Goal: Task Accomplishment & Management: Manage account settings

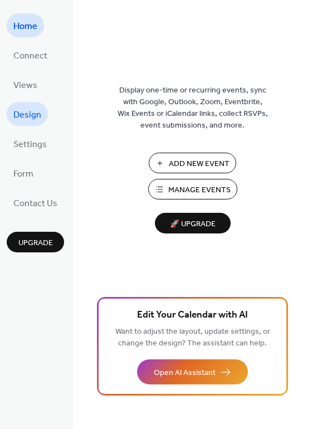
click at [37, 107] on span "Design" at bounding box center [27, 115] width 28 height 17
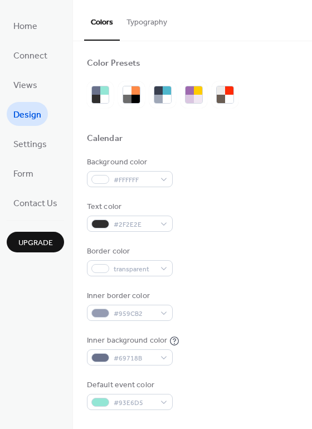
click at [41, 148] on span "Settings" at bounding box center [29, 144] width 33 height 17
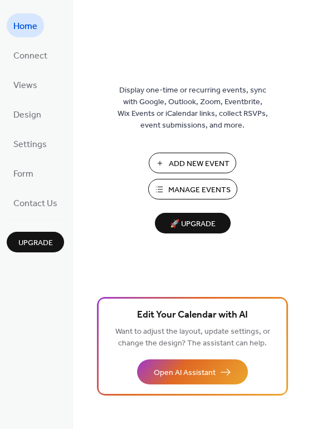
click at [204, 188] on span "Manage Events" at bounding box center [199, 191] width 62 height 12
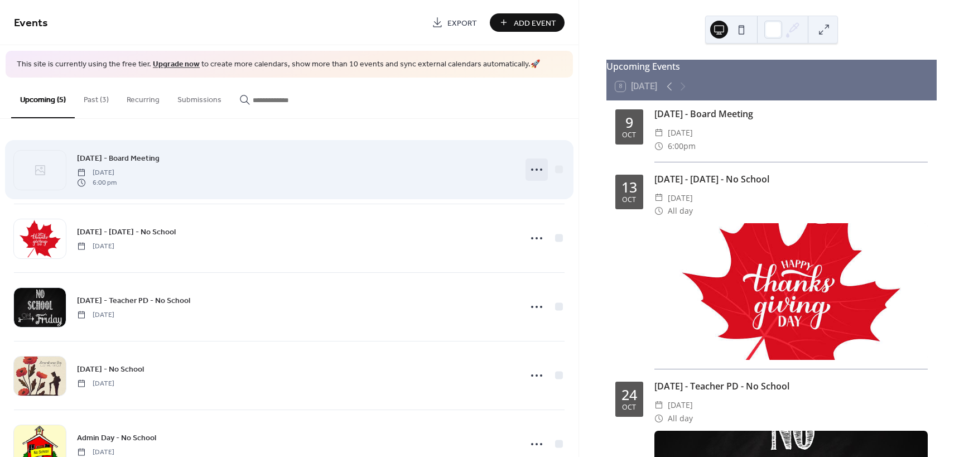
click at [532, 171] on icon at bounding box center [537, 170] width 18 height 18
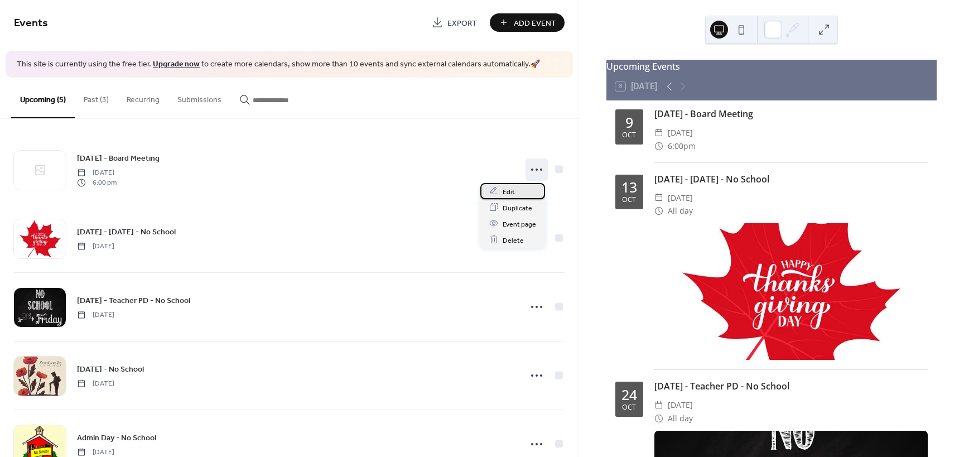
click at [523, 190] on div "Edit" at bounding box center [512, 191] width 65 height 16
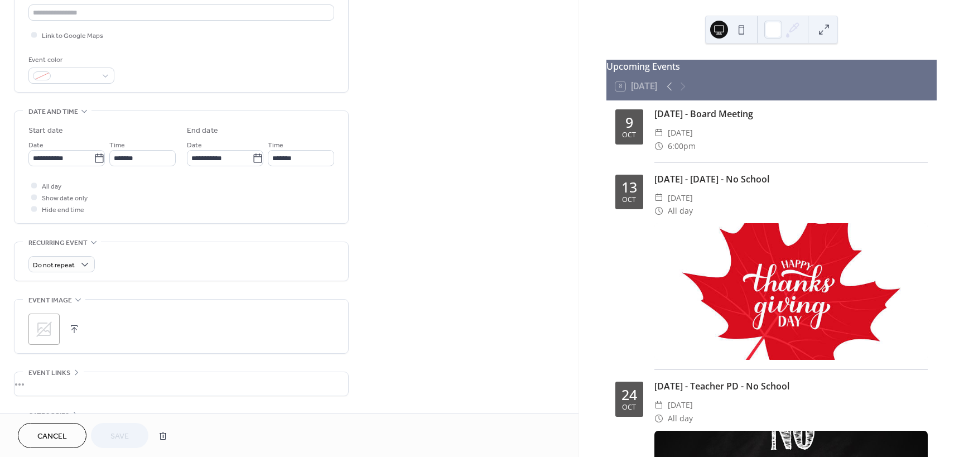
scroll to position [279, 0]
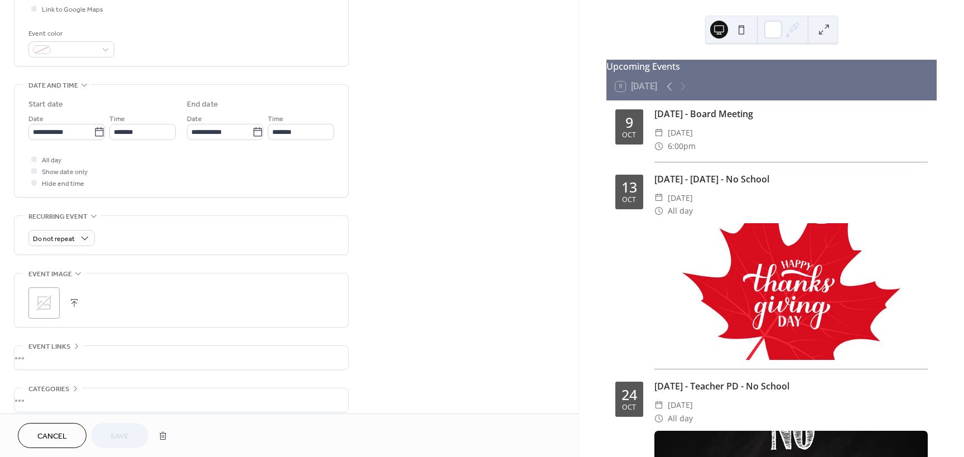
click at [75, 299] on button "button" at bounding box center [74, 303] width 16 height 16
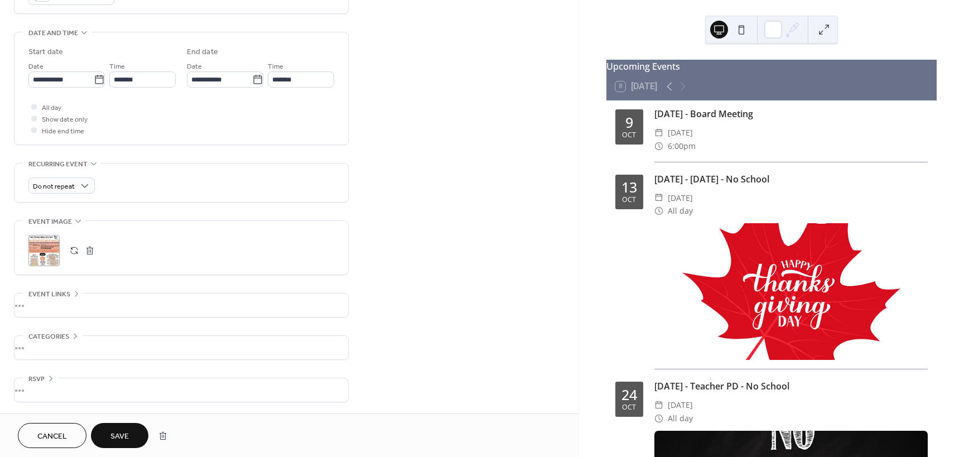
click at [54, 299] on div "•••" at bounding box center [182, 304] width 334 height 23
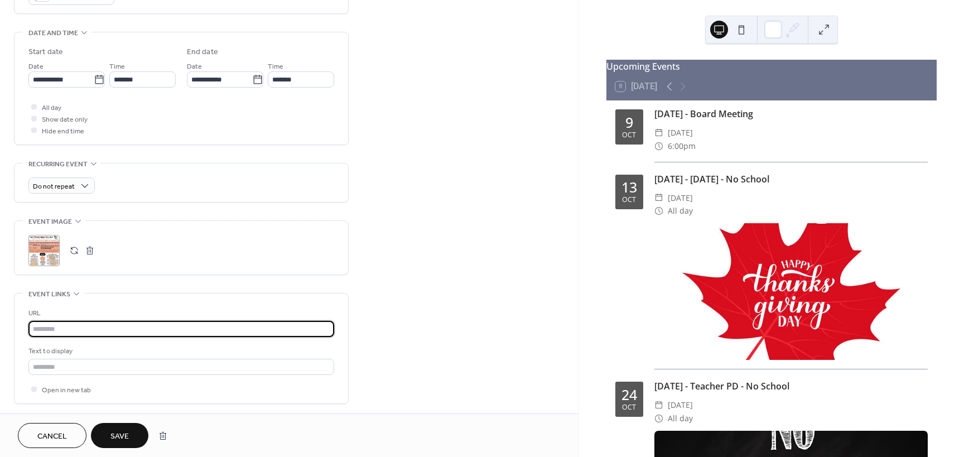
click at [79, 326] on input "text" at bounding box center [181, 329] width 306 height 16
paste input "**********"
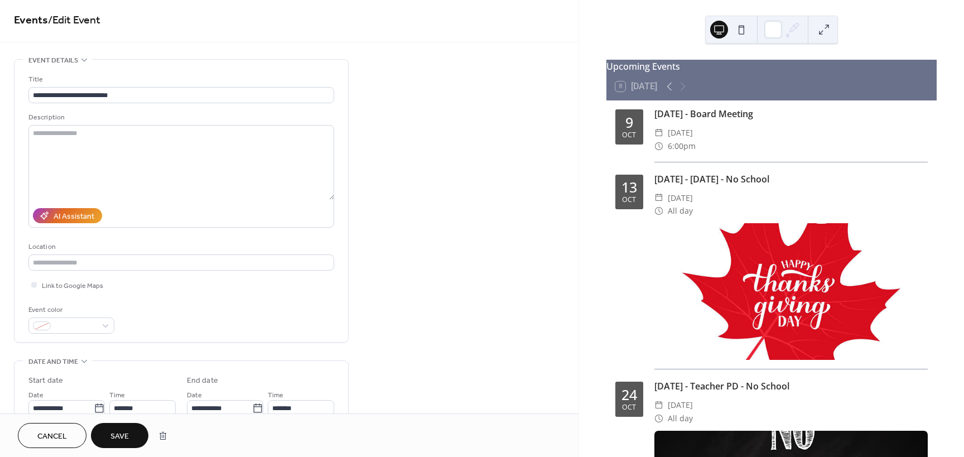
scroll to position [0, 0]
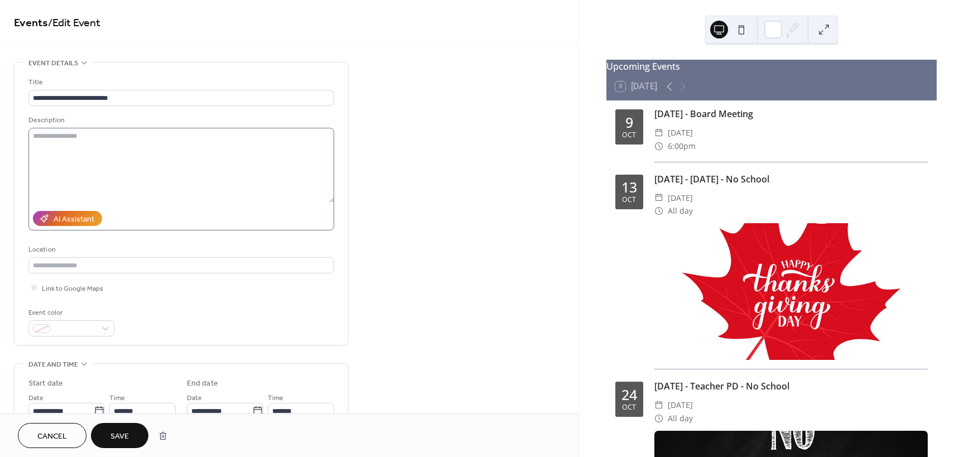
type input "**********"
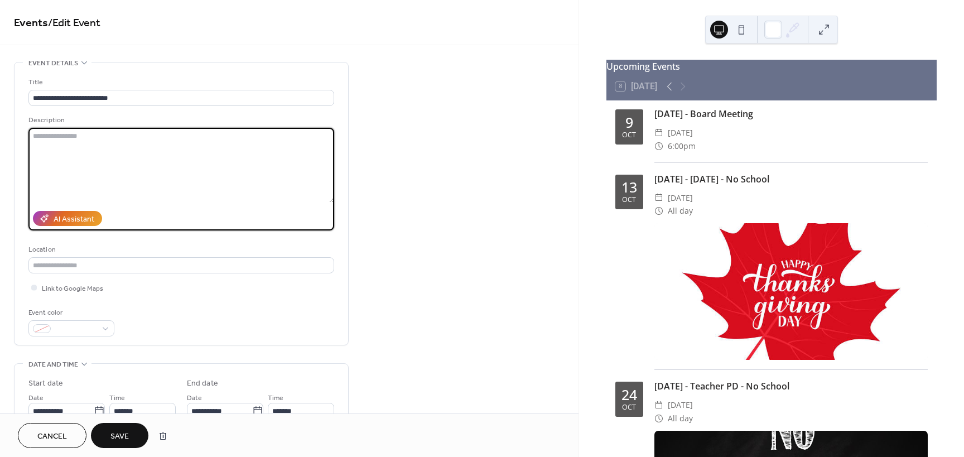
click at [105, 142] on textarea at bounding box center [181, 165] width 306 height 75
click at [117, 437] on span "Save" at bounding box center [119, 437] width 18 height 12
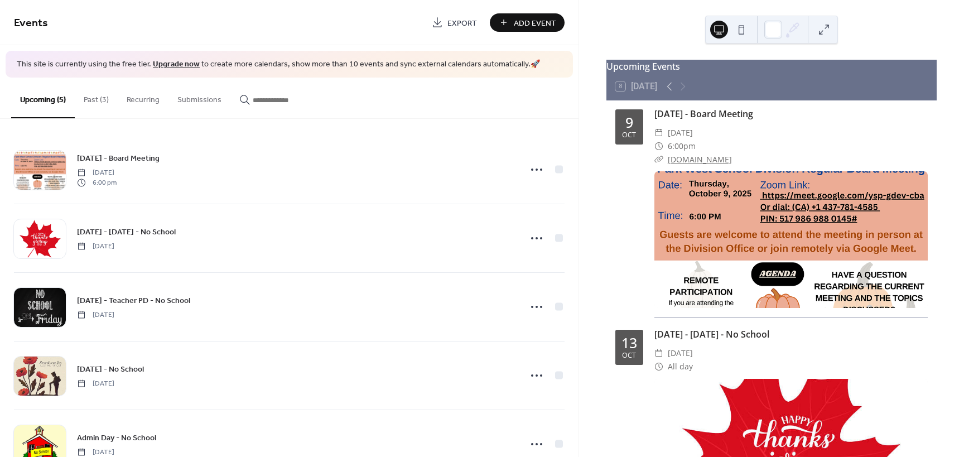
drag, startPoint x: 774, startPoint y: 241, endPoint x: 774, endPoint y: 247, distance: 6.1
click at [774, 247] on div at bounding box center [790, 239] width 273 height 137
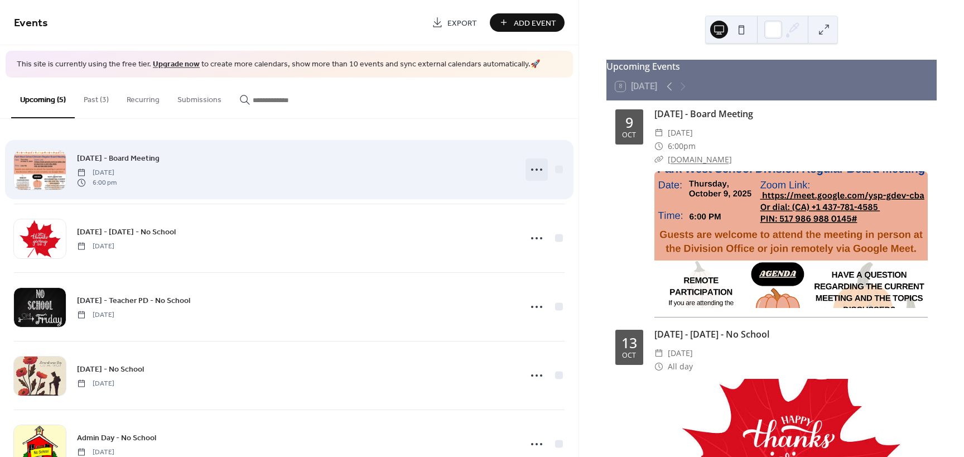
click at [531, 170] on circle at bounding box center [532, 169] width 2 height 2
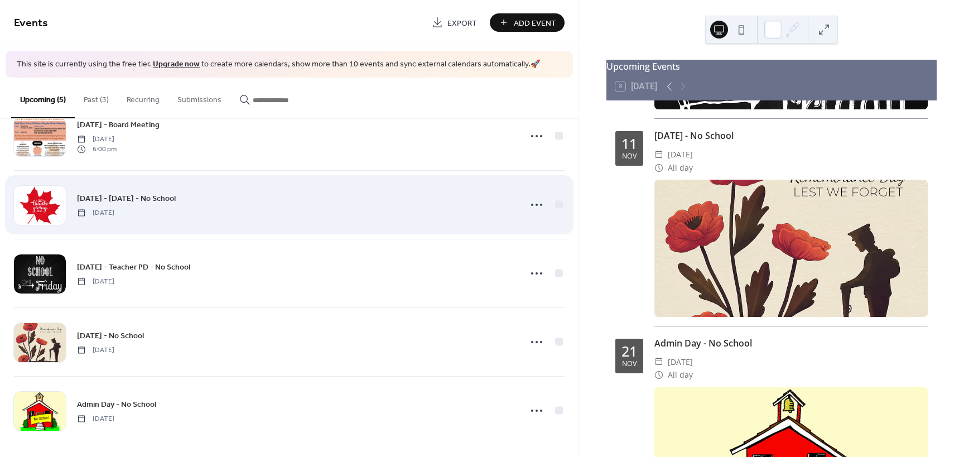
scroll to position [38, 0]
